Goal: Navigation & Orientation: Go to known website

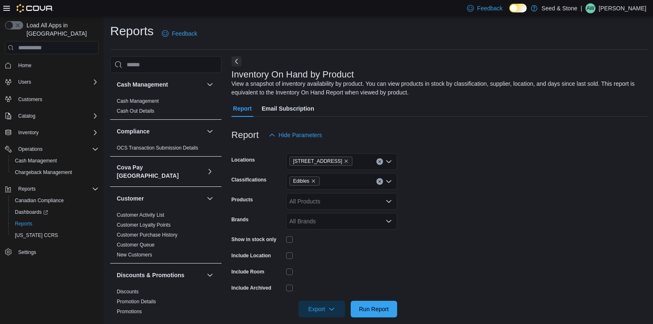
scroll to position [10, 0]
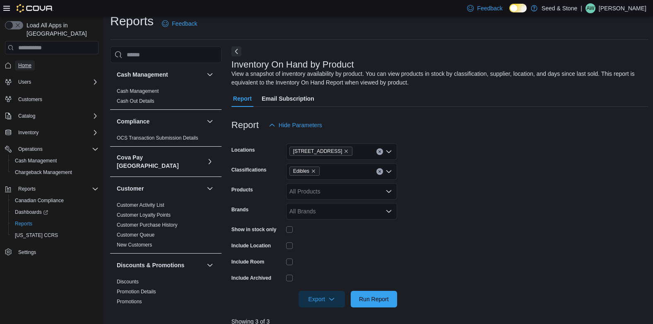
click at [19, 61] on span "Home" at bounding box center [24, 65] width 13 height 10
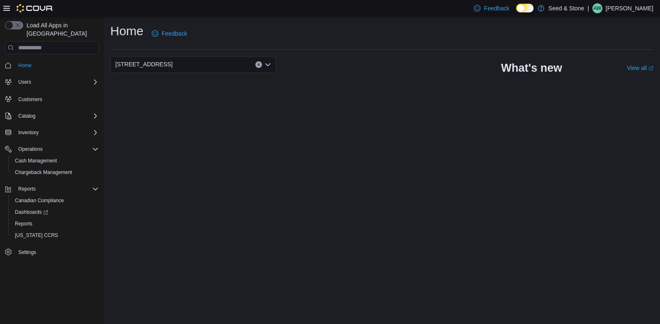
click at [48, 60] on span "Home" at bounding box center [57, 65] width 84 height 10
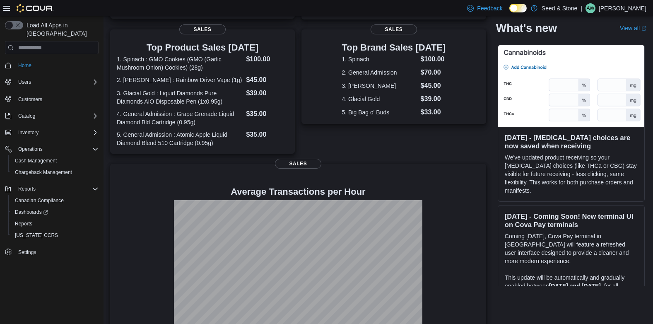
scroll to position [173, 0]
